Goal: Task Accomplishment & Management: Manage account settings

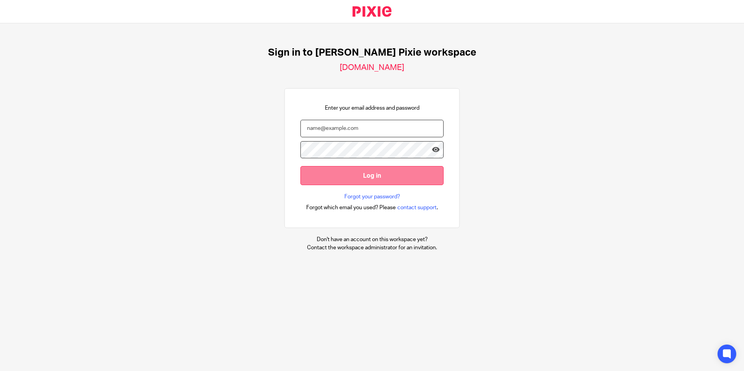
type input "carlypayne@menzies.co.uk"
click at [354, 171] on input "Log in" at bounding box center [372, 175] width 143 height 19
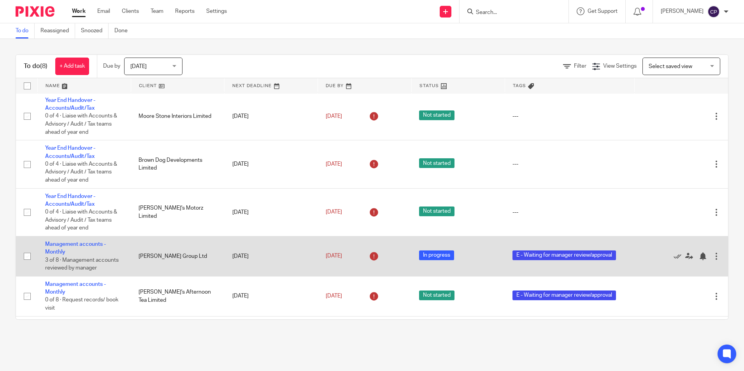
scroll to position [118, 0]
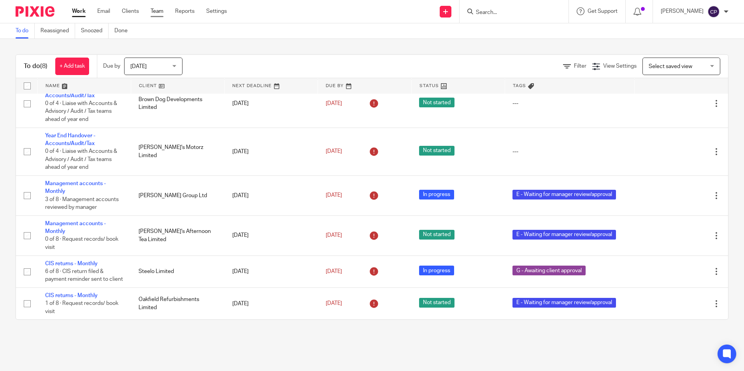
click at [155, 11] on link "Team" at bounding box center [157, 11] width 13 height 8
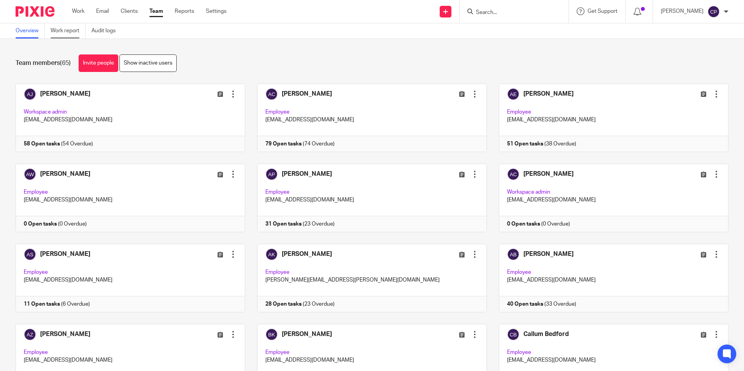
click at [58, 35] on link "Work report" at bounding box center [68, 30] width 35 height 15
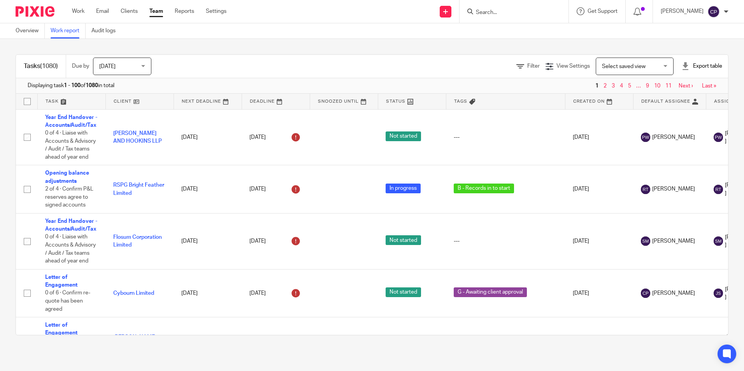
click at [135, 71] on span "[DATE]" at bounding box center [119, 66] width 41 height 16
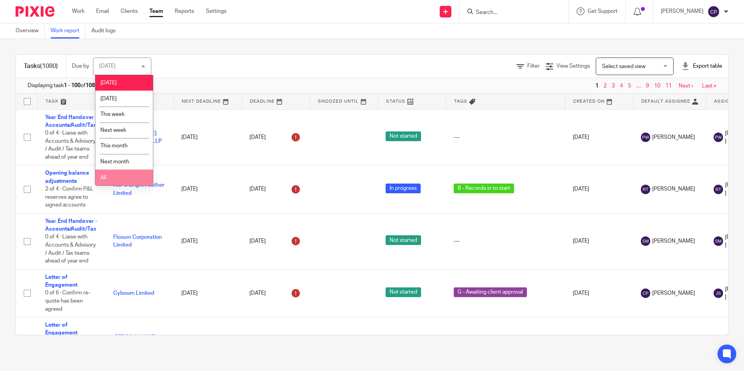
click at [109, 177] on li "All" at bounding box center [124, 178] width 58 height 16
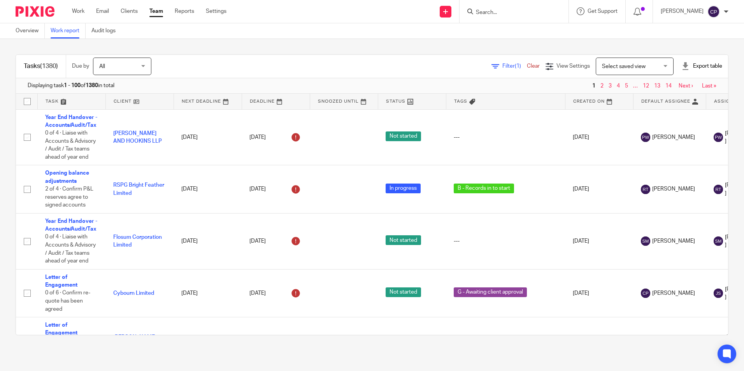
click at [609, 66] on span "Select saved view" at bounding box center [624, 66] width 44 height 5
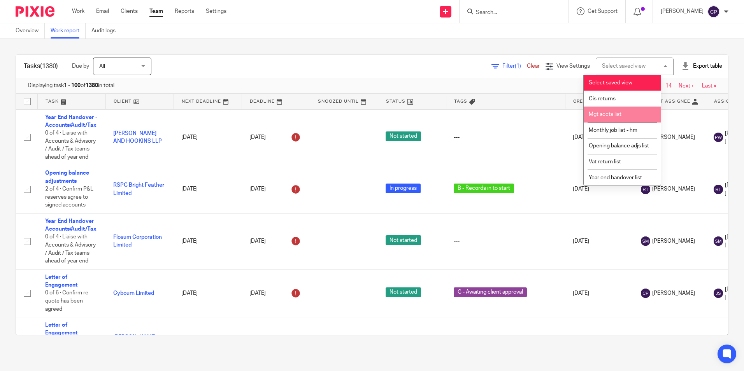
click at [612, 117] on li "Mgt accts list" at bounding box center [622, 115] width 77 height 16
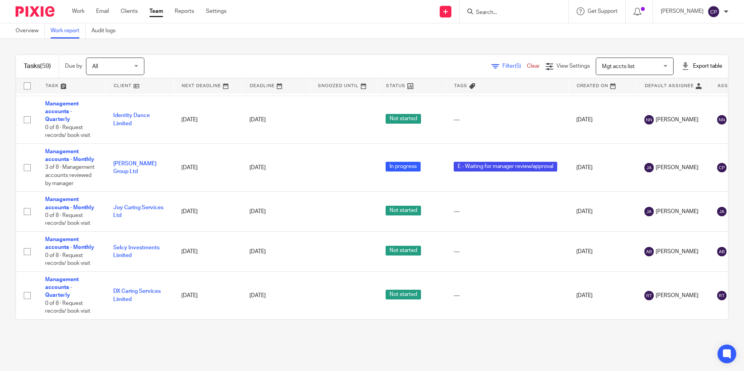
scroll to position [2516, 0]
click at [615, 62] on span "Mgt accts list" at bounding box center [630, 66] width 57 height 16
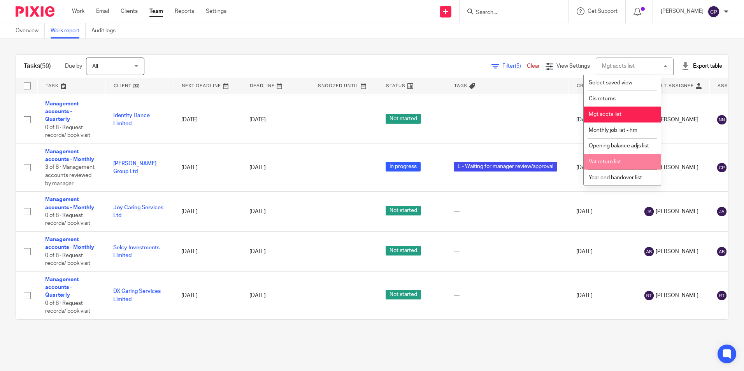
click at [606, 165] on span "Vat return list" at bounding box center [605, 161] width 32 height 5
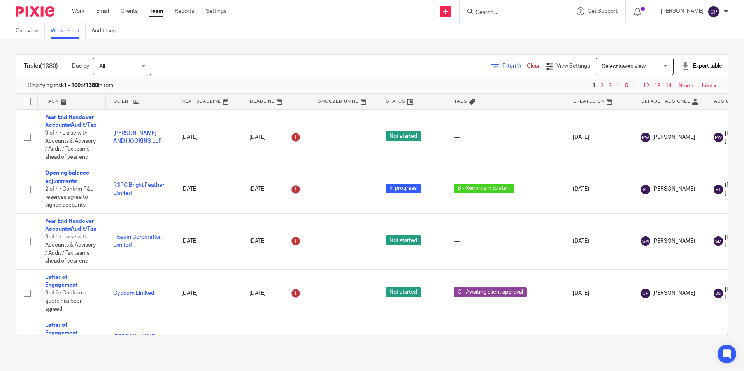
click at [602, 66] on span "Select saved view" at bounding box center [624, 66] width 44 height 5
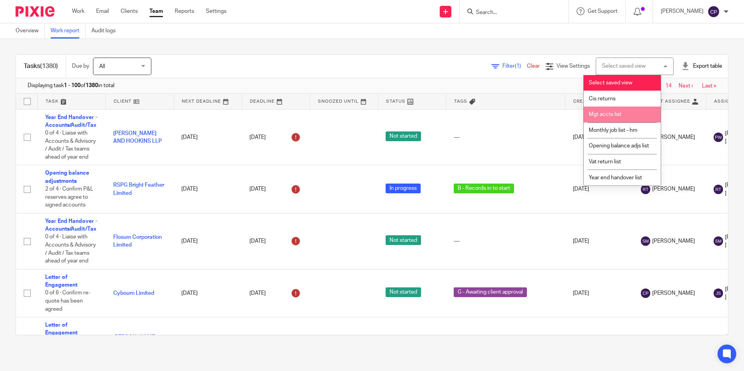
click at [603, 117] on span "Mgt accts list" at bounding box center [605, 114] width 33 height 5
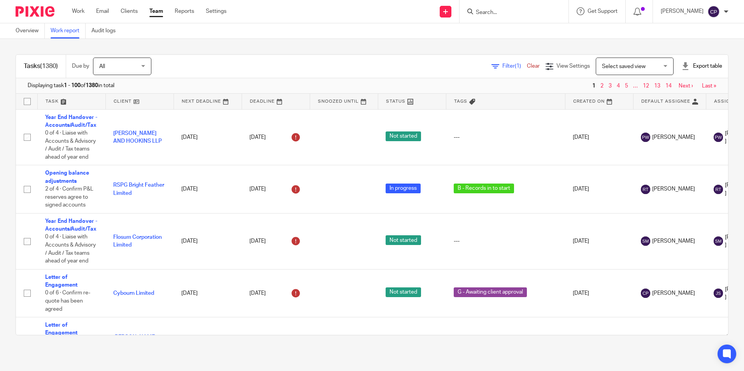
click at [634, 70] on span "Select saved view" at bounding box center [630, 66] width 57 height 16
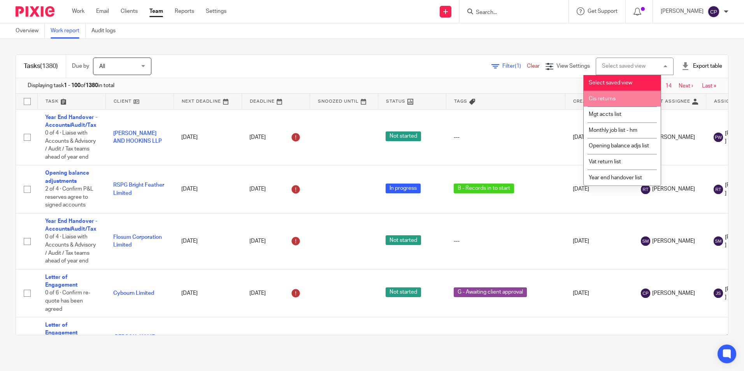
click at [604, 97] on span "Cis returns" at bounding box center [602, 98] width 27 height 5
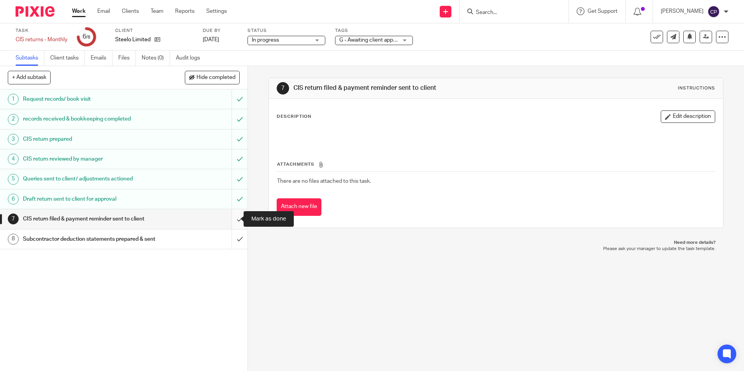
click at [230, 219] on input "submit" at bounding box center [124, 218] width 248 height 19
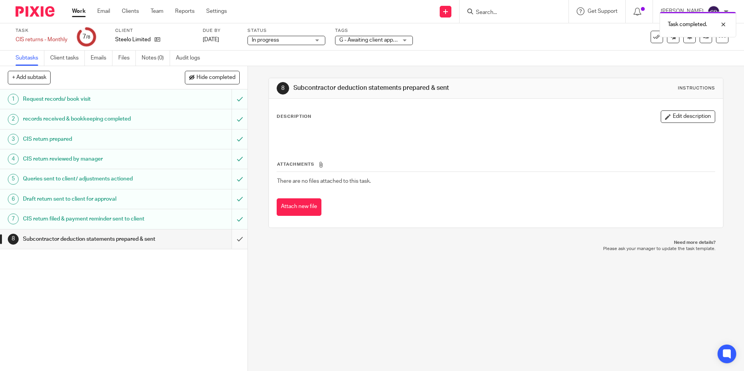
click at [231, 244] on input "submit" at bounding box center [124, 239] width 248 height 19
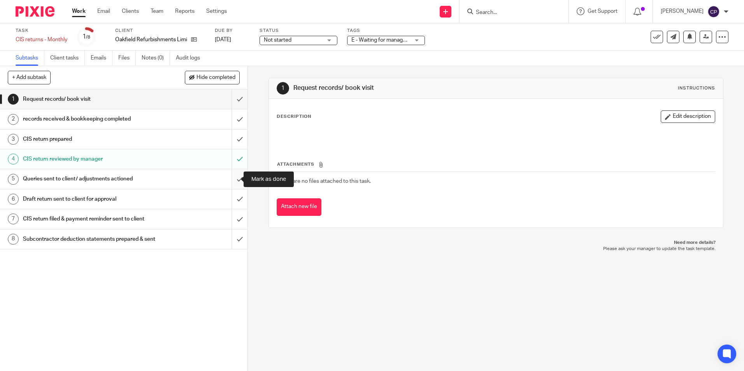
click at [234, 179] on input "submit" at bounding box center [124, 178] width 248 height 19
click at [231, 100] on input "submit" at bounding box center [124, 99] width 248 height 19
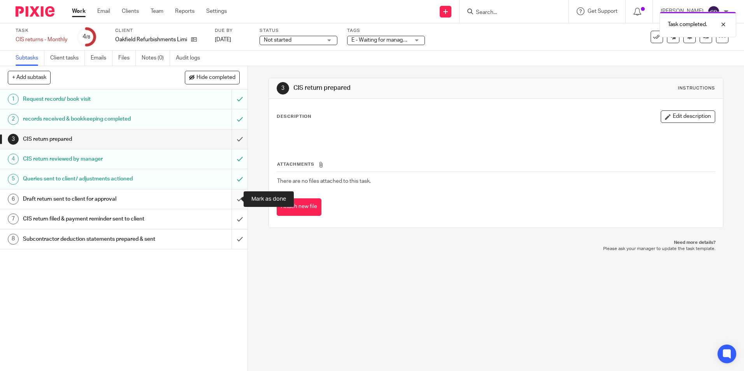
click at [232, 202] on input "submit" at bounding box center [124, 199] width 248 height 19
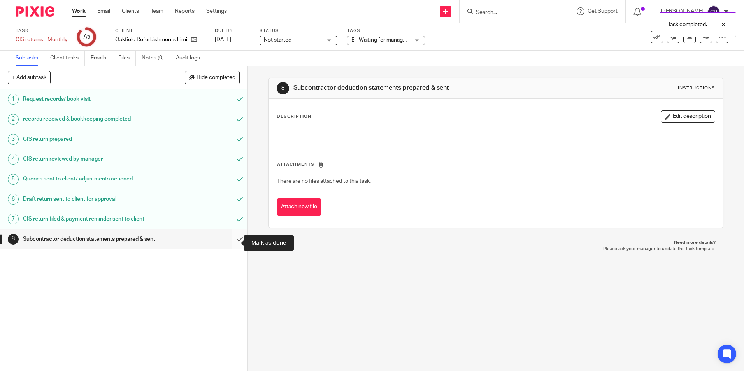
click at [233, 243] on input "submit" at bounding box center [124, 239] width 248 height 19
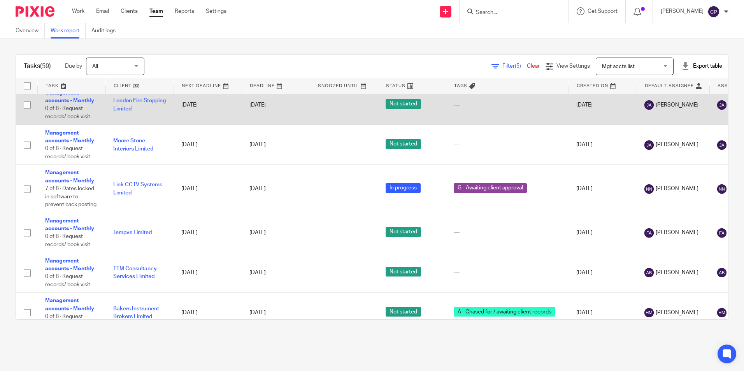
scroll to position [1893, 0]
